Goal: Book appointment/travel/reservation

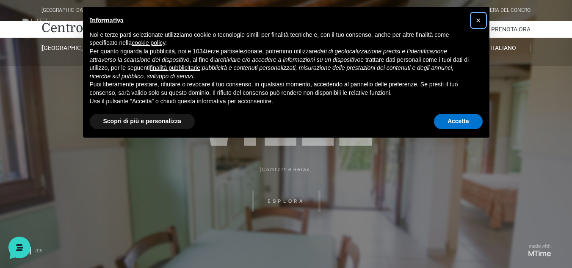
click at [478, 17] on span "×" at bounding box center [478, 20] width 5 height 9
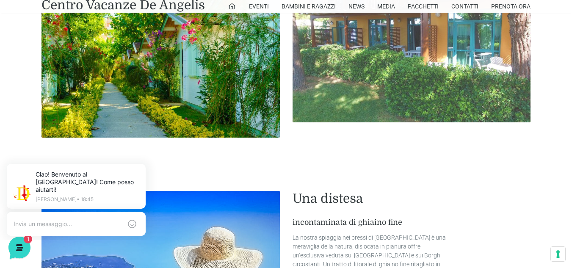
scroll to position [1185, 0]
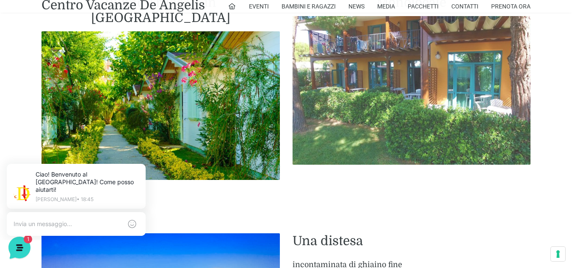
click at [356, 96] on img at bounding box center [411, 90] width 238 height 149
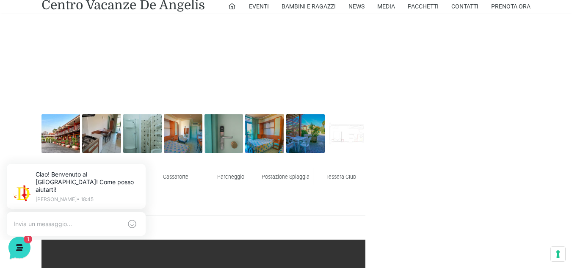
scroll to position [423, 0]
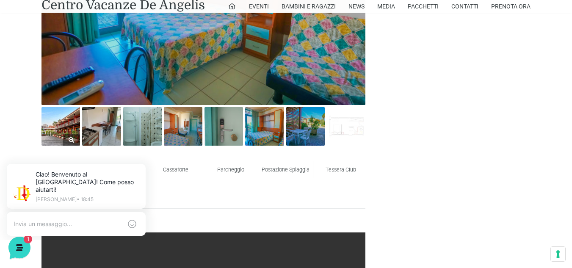
click at [71, 128] on img at bounding box center [60, 126] width 39 height 39
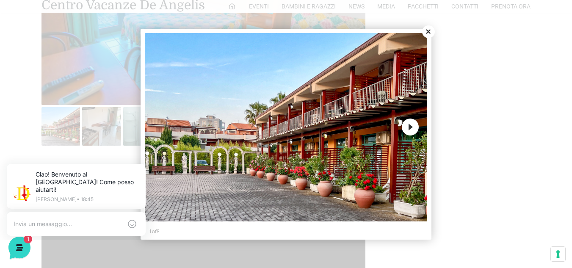
click at [414, 127] on button "Next" at bounding box center [410, 127] width 17 height 17
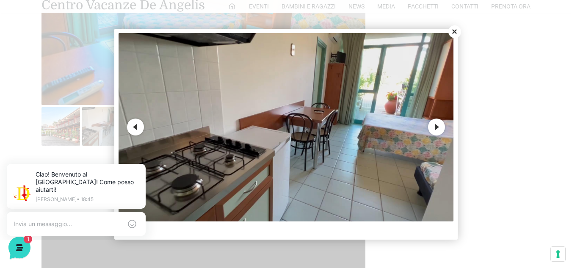
click at [435, 124] on button "Next" at bounding box center [436, 127] width 17 height 17
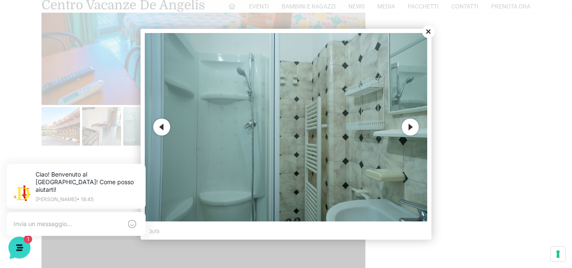
click at [414, 126] on button "Next" at bounding box center [410, 127] width 17 height 17
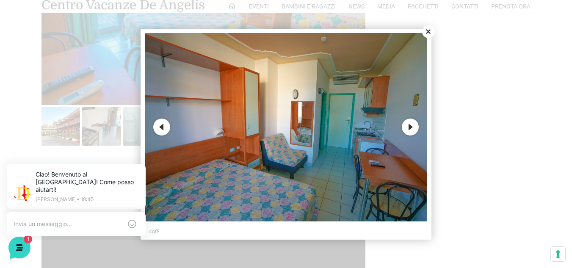
click at [414, 126] on button "Next" at bounding box center [410, 127] width 17 height 17
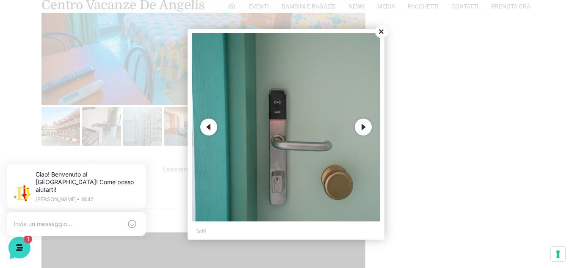
click at [361, 124] on button "Next" at bounding box center [363, 127] width 17 height 17
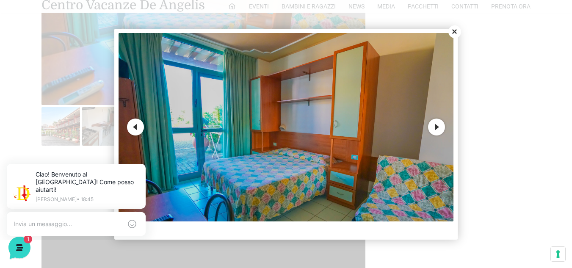
click at [436, 124] on button "Next" at bounding box center [436, 127] width 17 height 17
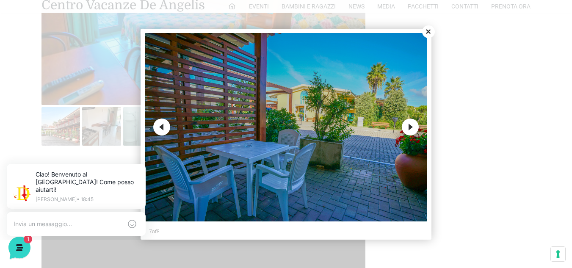
click at [411, 126] on button "Next" at bounding box center [410, 127] width 17 height 17
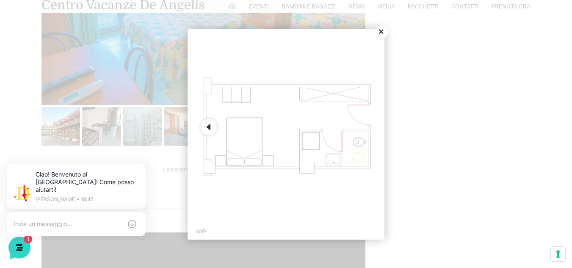
click at [381, 30] on button "Close" at bounding box center [381, 31] width 13 height 13
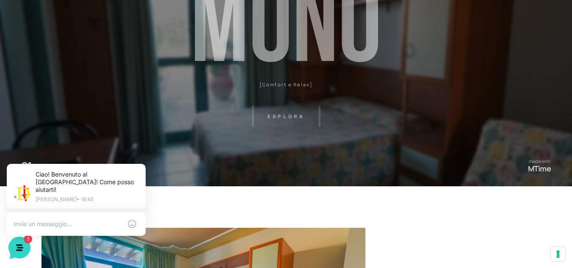
scroll to position [0, 0]
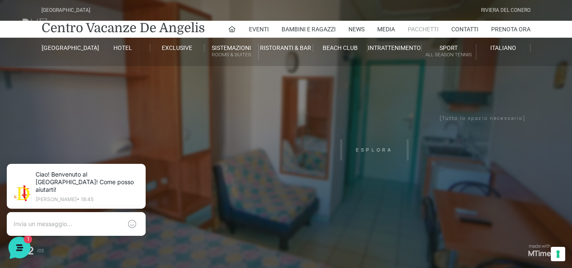
click at [427, 28] on link "Pacchetti" at bounding box center [423, 29] width 31 height 17
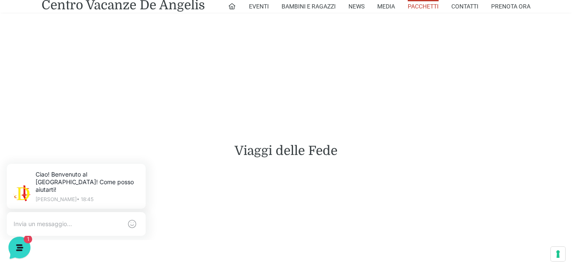
scroll to position [1717, 0]
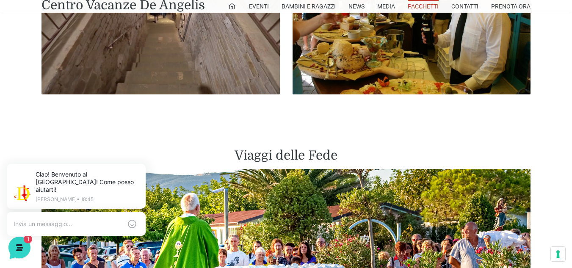
click at [29, 212] on div at bounding box center [76, 224] width 139 height 24
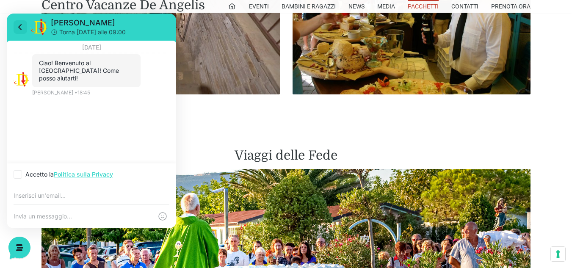
click at [22, 26] on icon at bounding box center [20, 27] width 10 height 10
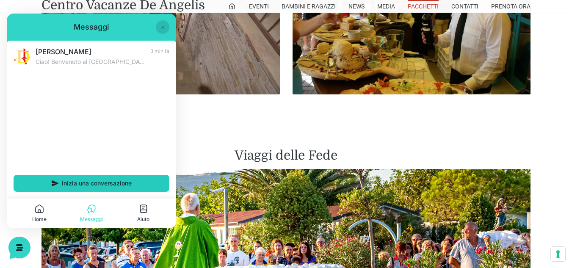
click at [108, 182] on span "Inizia una conversazione" at bounding box center [97, 183] width 70 height 7
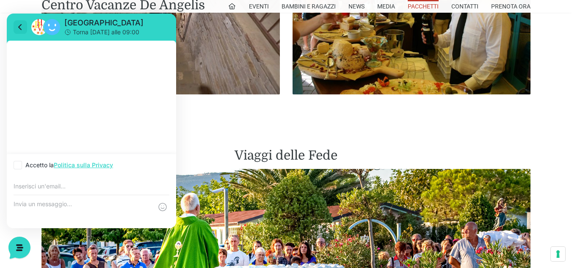
click at [19, 25] on icon at bounding box center [20, 27] width 10 height 10
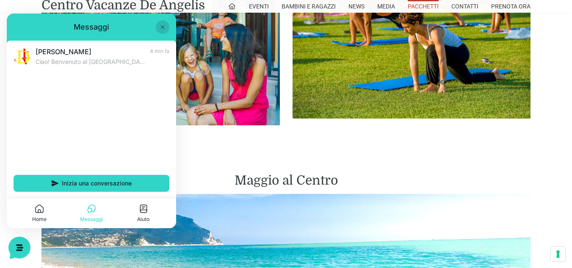
scroll to position [786, 0]
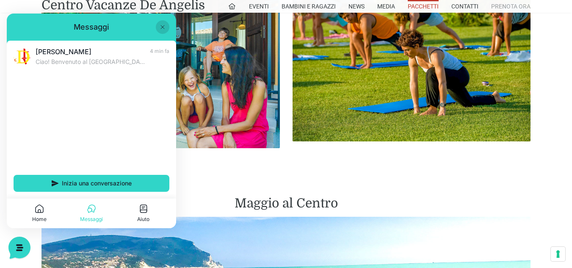
click at [511, 5] on link "Prenota Ora" at bounding box center [510, 6] width 39 height 13
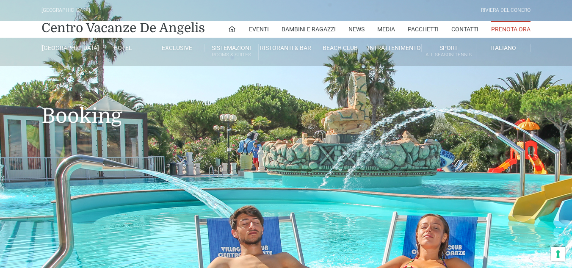
type input "[DATE]"
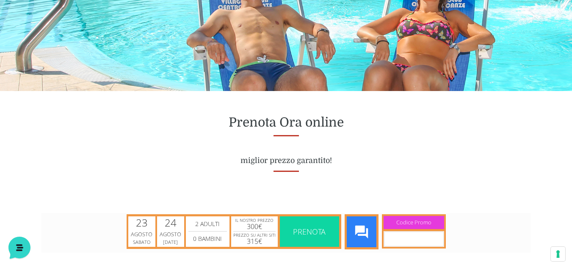
scroll to position [296, 0]
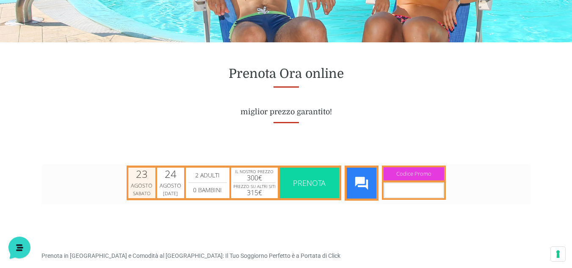
click at [141, 179] on div "23" at bounding box center [142, 173] width 12 height 10
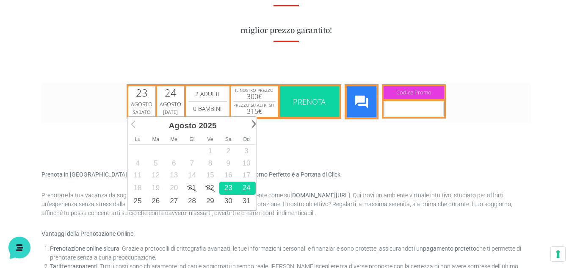
scroll to position [423, 0]
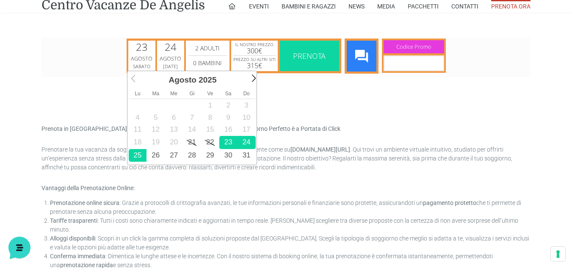
click at [138, 154] on link "25" at bounding box center [138, 155] width 18 height 13
type input "[DATE]"
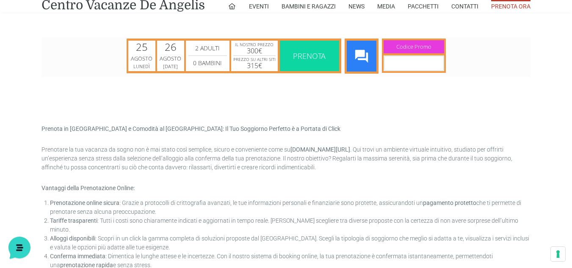
scroll to position [0, 0]
click at [175, 53] on div "[DATE] [DATE]" at bounding box center [170, 55] width 27 height 30
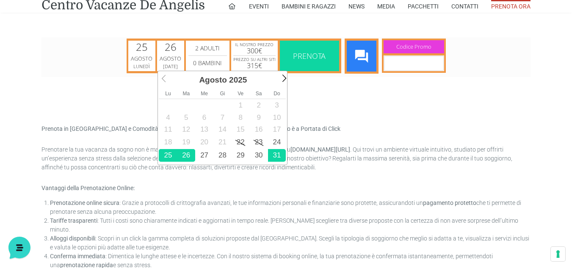
click at [279, 157] on link "31" at bounding box center [277, 155] width 18 height 13
type input "[DATE]"
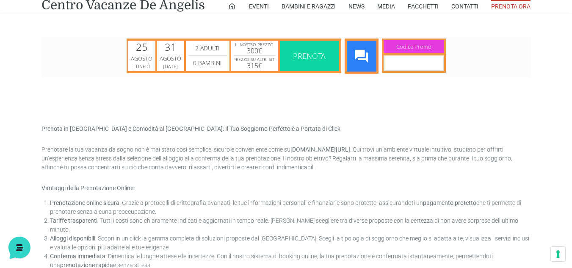
scroll to position [0, 0]
